Goal: Information Seeking & Learning: Learn about a topic

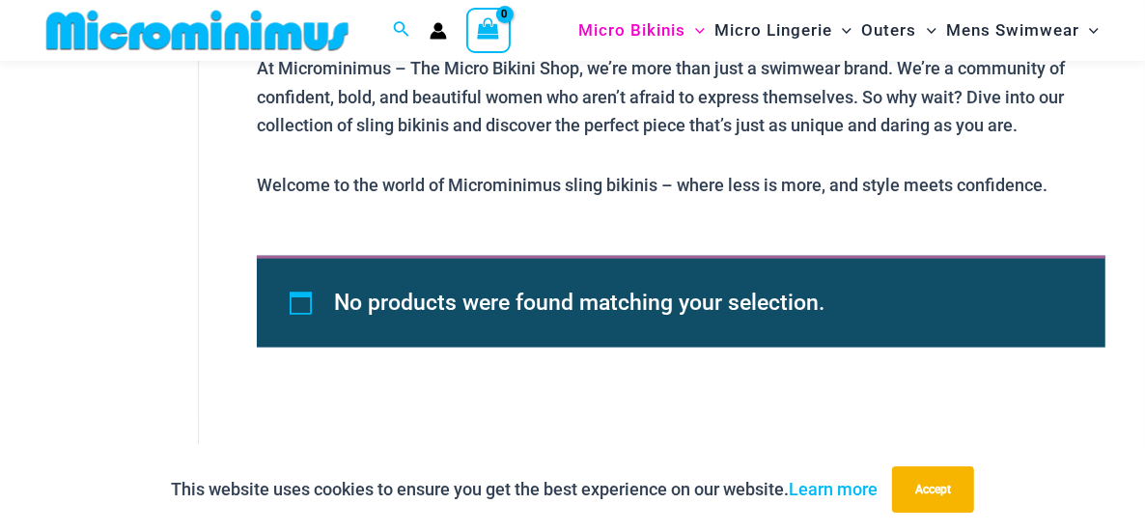
scroll to position [1140, 0]
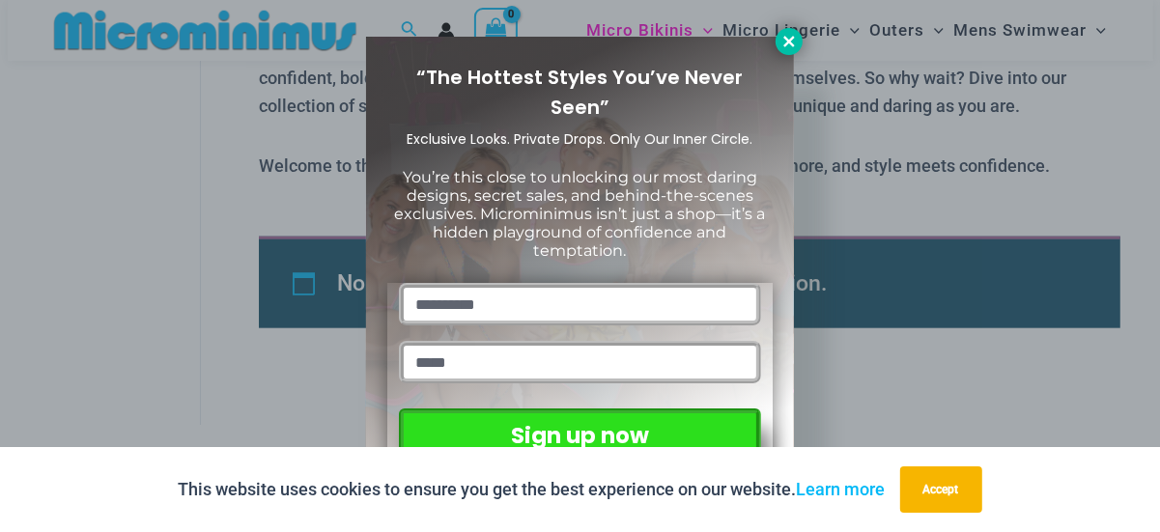
click at [780, 37] on icon at bounding box center [788, 41] width 17 height 17
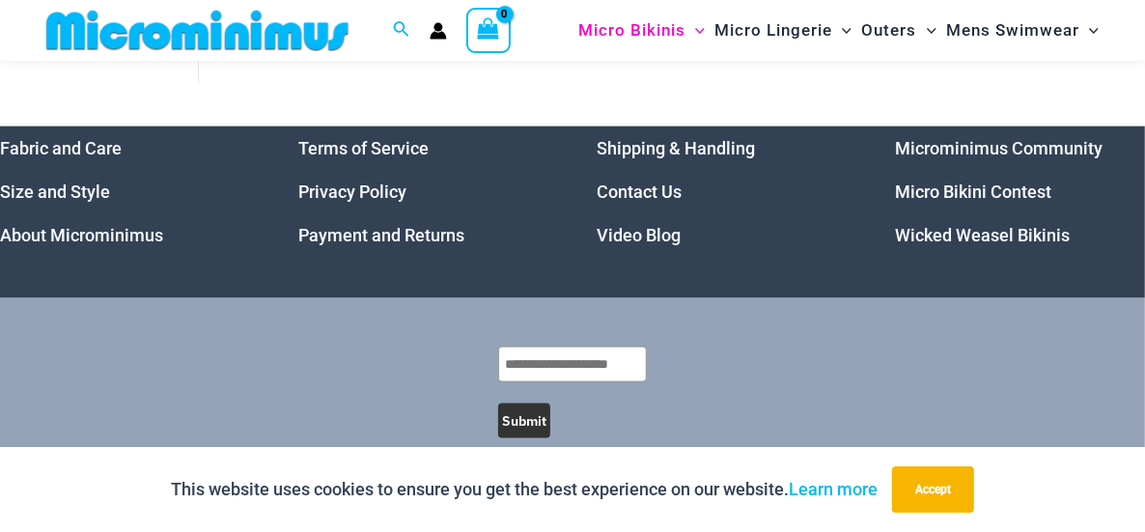
scroll to position [1514, 0]
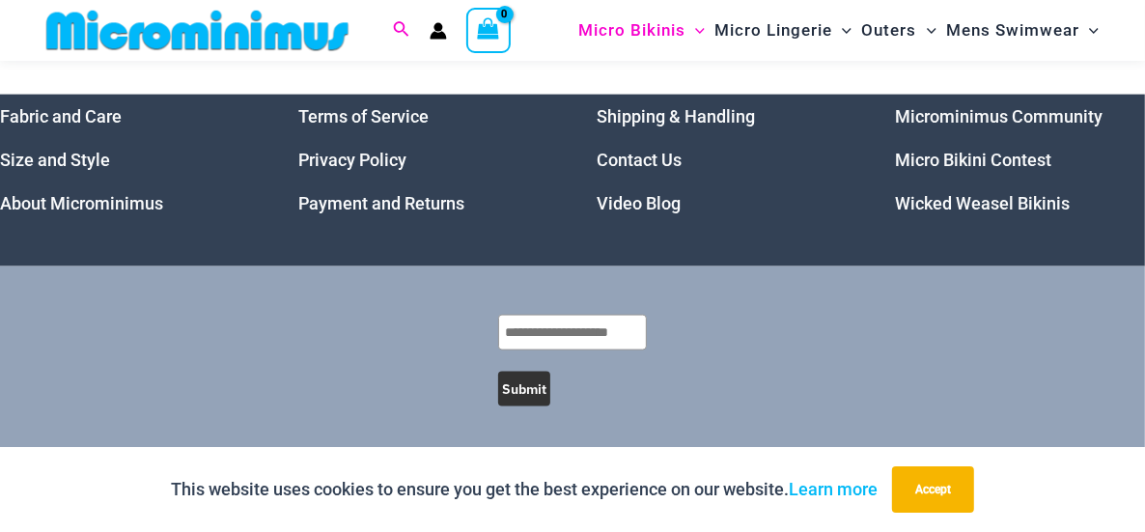
click at [397, 23] on icon "Search icon link" at bounding box center [401, 28] width 15 height 15
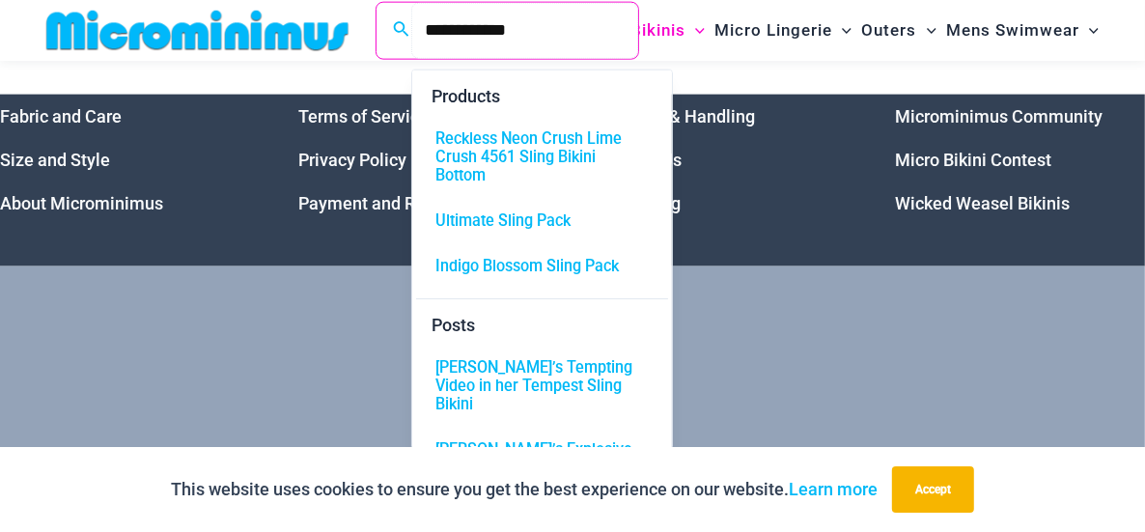
type input "**********"
click button "Search" at bounding box center [0, 0] width 0 height 0
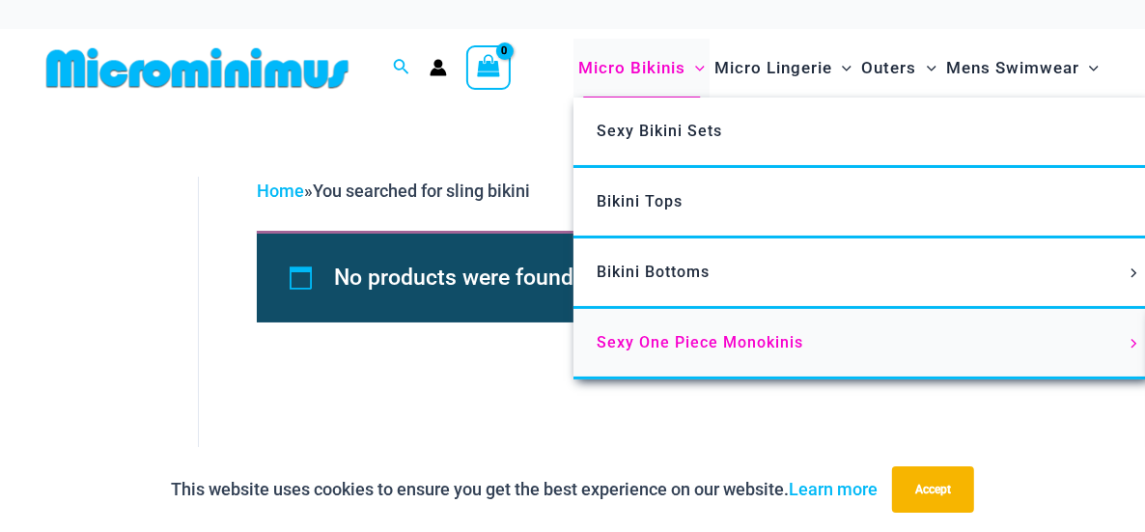
click at [659, 334] on span "Sexy One Piece Monokinis" at bounding box center [700, 342] width 207 height 18
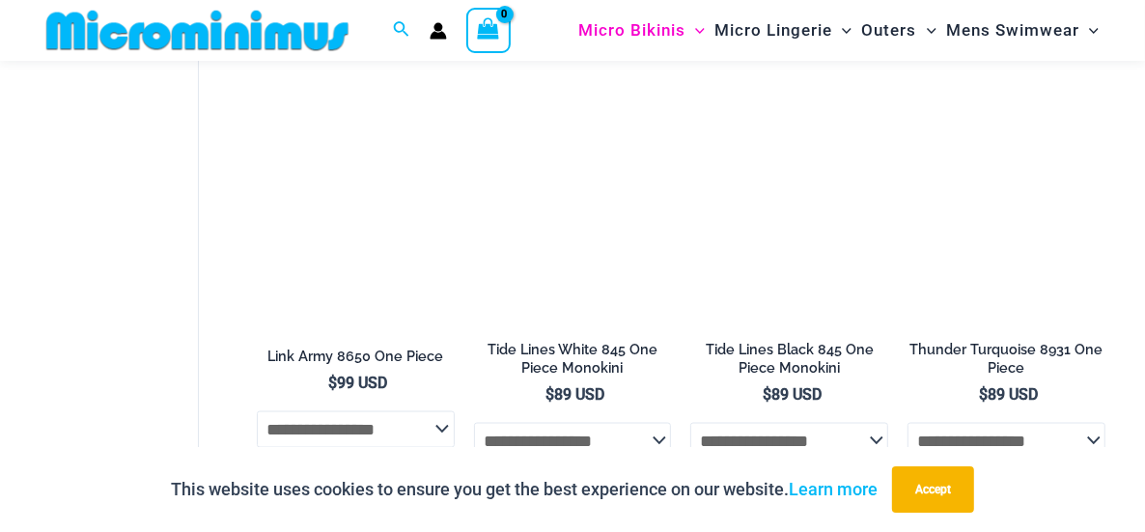
scroll to position [82, 0]
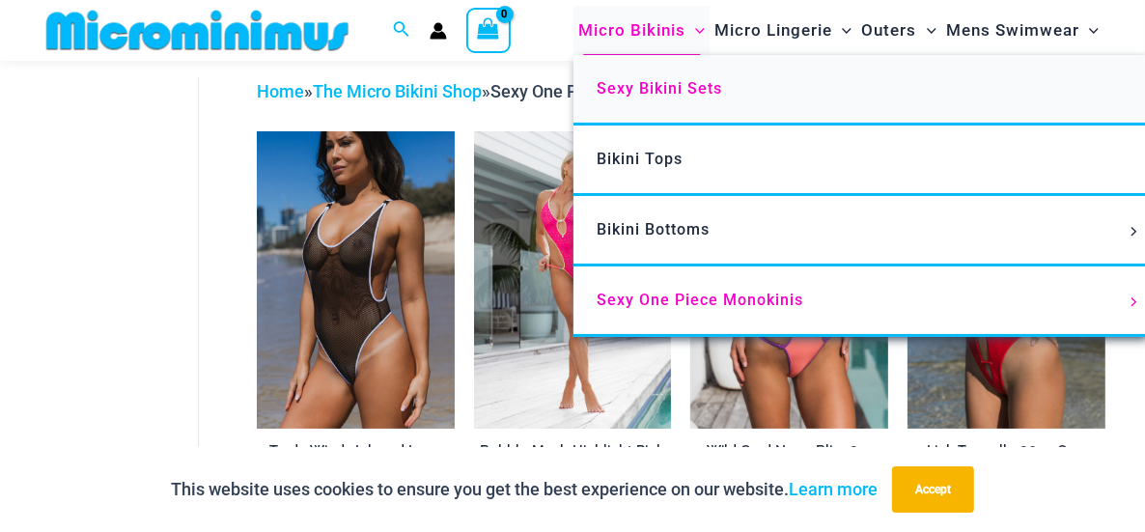
click at [630, 90] on span "Sexy Bikini Sets" at bounding box center [660, 88] width 126 height 18
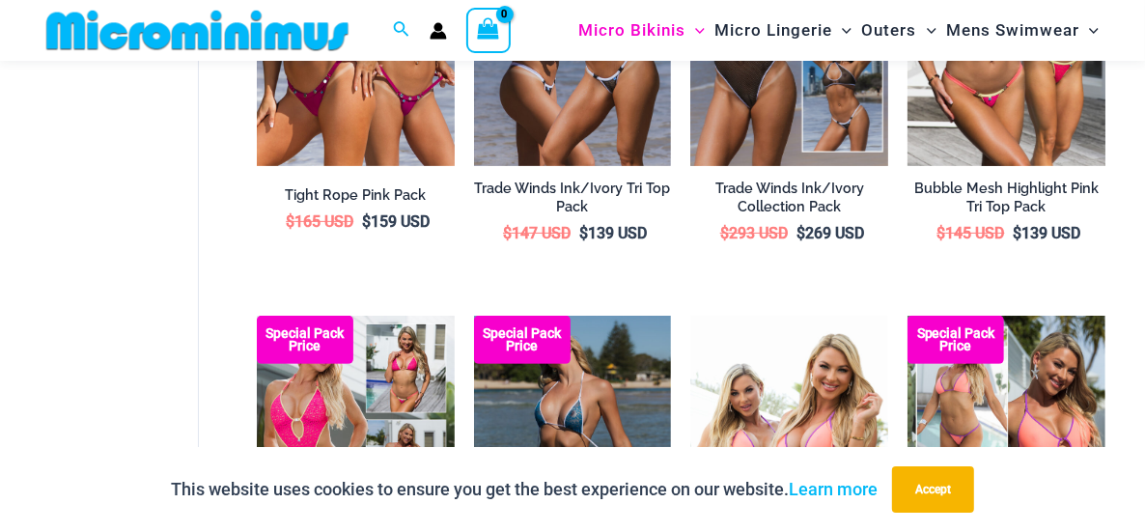
scroll to position [244, 0]
